Goal: Task Accomplishment & Management: Complete application form

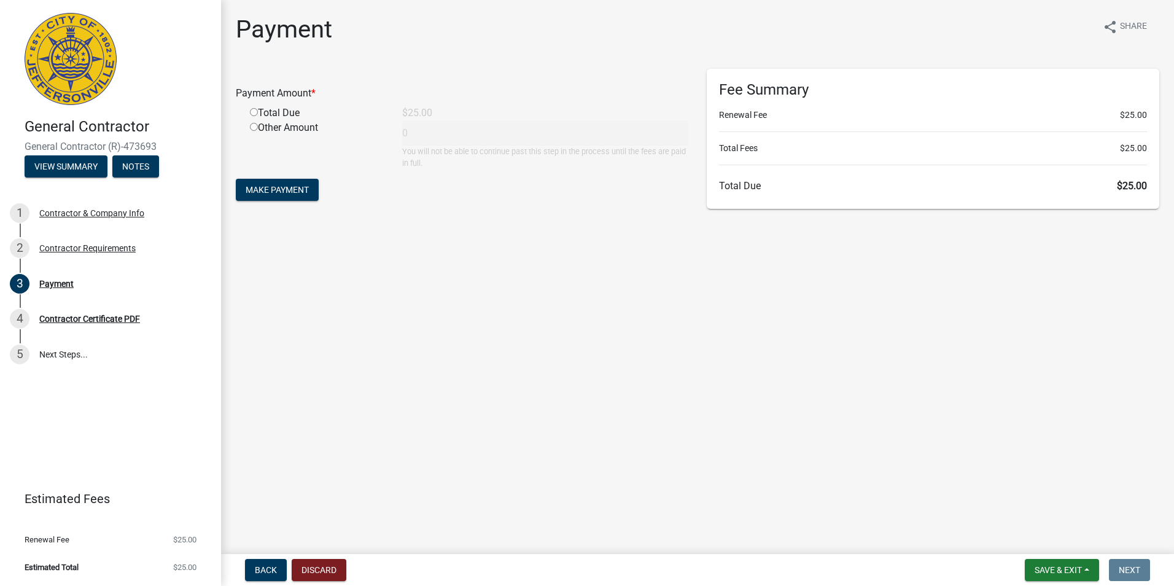
click at [254, 111] on input "radio" at bounding box center [254, 112] width 8 height 8
radio input "true"
type input "25"
click at [254, 127] on input "radio" at bounding box center [254, 127] width 8 height 8
radio input "true"
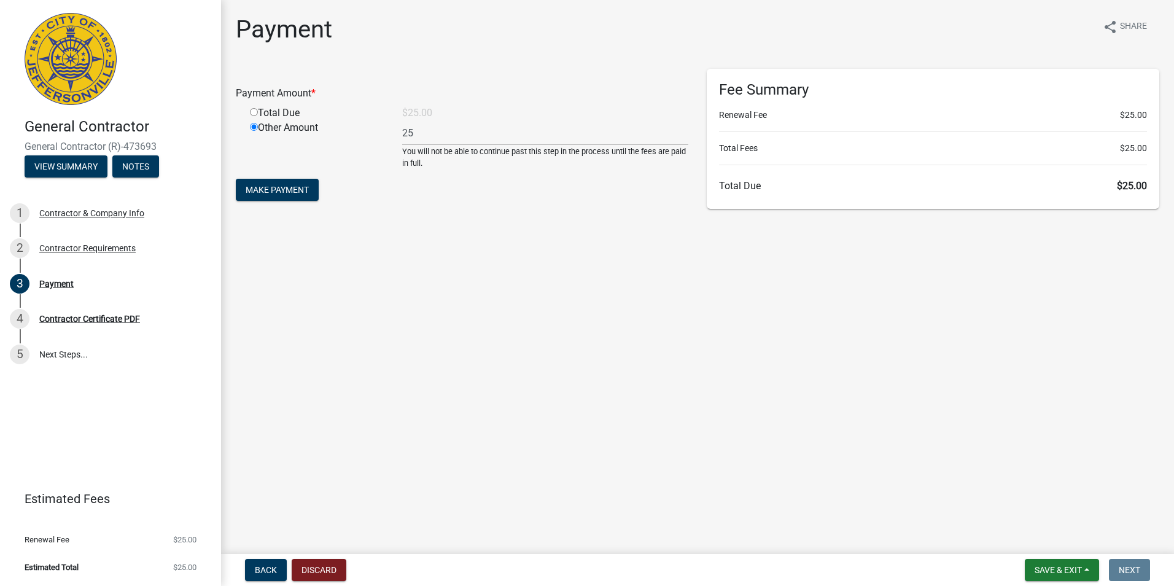
click at [252, 110] on input "radio" at bounding box center [254, 112] width 8 height 8
radio input "true"
radio input "false"
click at [291, 193] on span "Make Payment" at bounding box center [277, 190] width 63 height 10
